Goal: Use online tool/utility: Utilize a website feature to perform a specific function

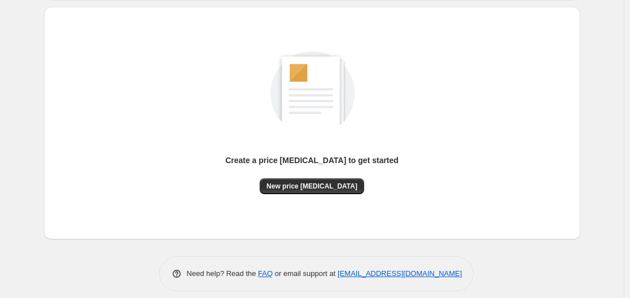
scroll to position [125, 0]
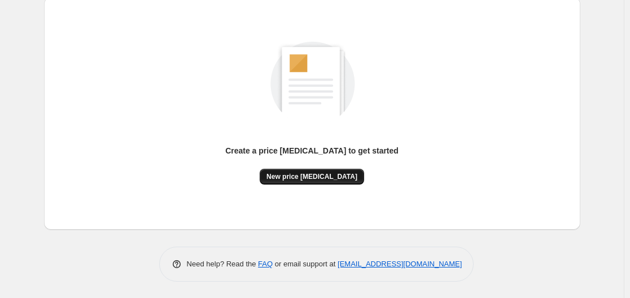
click at [309, 169] on button "New price [MEDICAL_DATA]" at bounding box center [312, 177] width 104 height 16
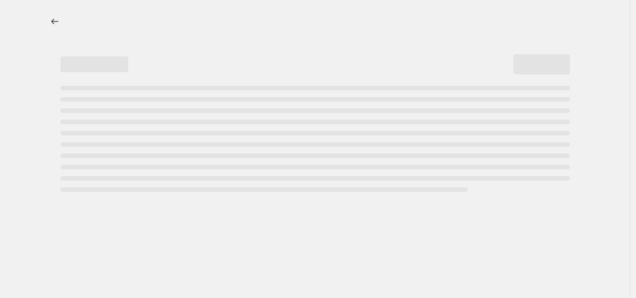
select select "percentage"
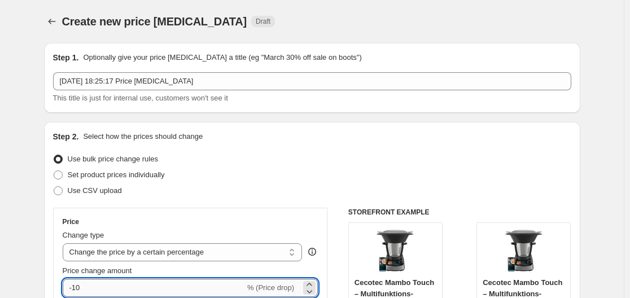
click at [115, 279] on input "-10" at bounding box center [154, 288] width 182 height 18
type input "-1"
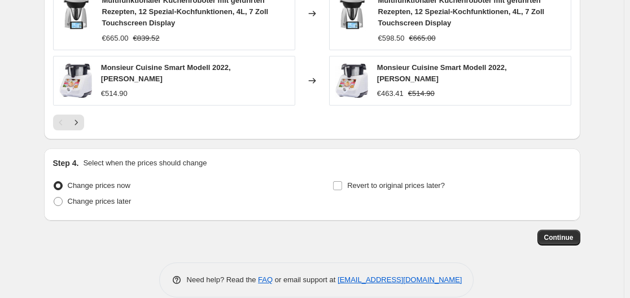
scroll to position [914, 0]
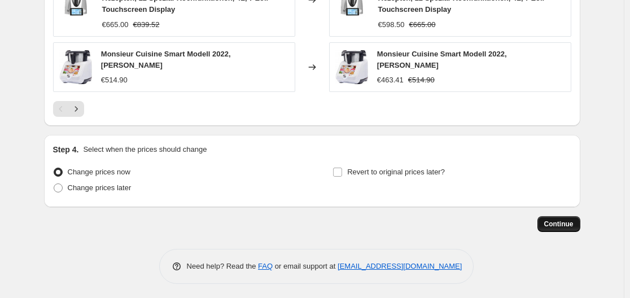
type input "-35"
click at [571, 222] on span "Continue" at bounding box center [558, 224] width 29 height 9
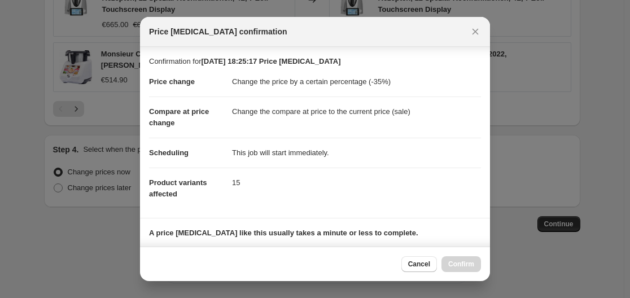
scroll to position [177, 0]
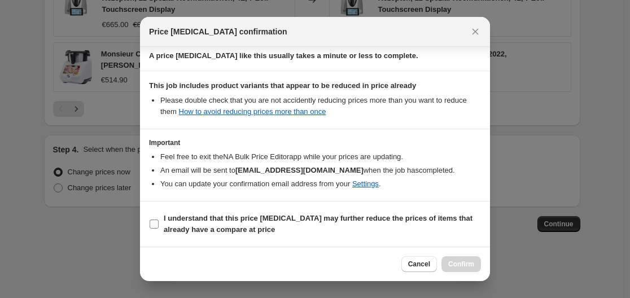
click at [262, 217] on b "I understand that this price [MEDICAL_DATA] may further reduce the prices of it…" at bounding box center [318, 224] width 309 height 20
click at [159, 220] on input "I understand that this price [MEDICAL_DATA] may further reduce the prices of it…" at bounding box center [154, 224] width 9 height 9
checkbox input "true"
click at [473, 263] on span "Confirm" at bounding box center [461, 264] width 26 height 9
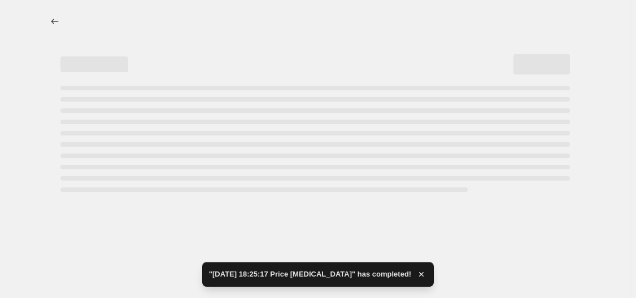
select select "percentage"
